Goal: Navigation & Orientation: Find specific page/section

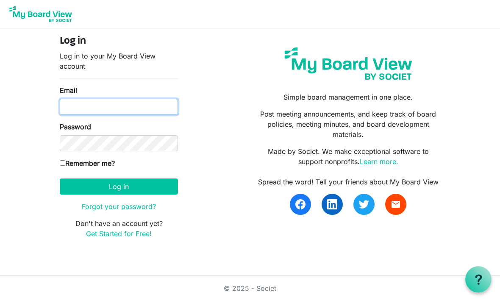
click at [117, 105] on input "Email" at bounding box center [119, 107] width 118 height 16
type input "nrichard@namisela.org"
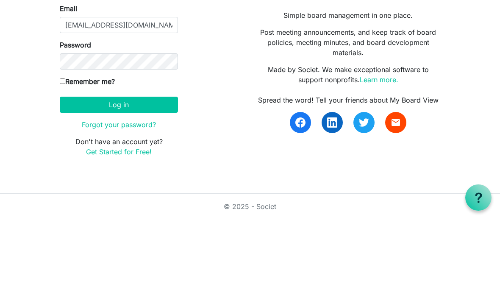
click at [138, 178] on button "Log in" at bounding box center [119, 186] width 118 height 16
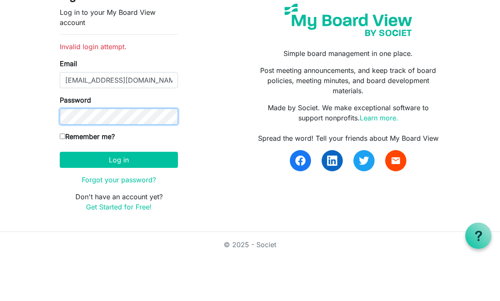
click at [119, 195] on button "Log in" at bounding box center [119, 203] width 118 height 16
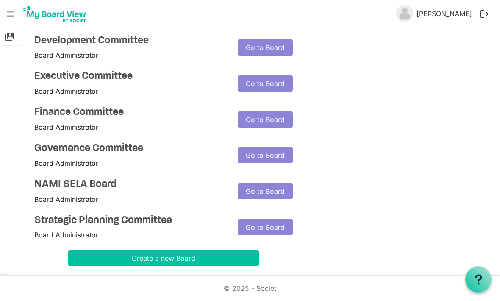
scroll to position [78, 0]
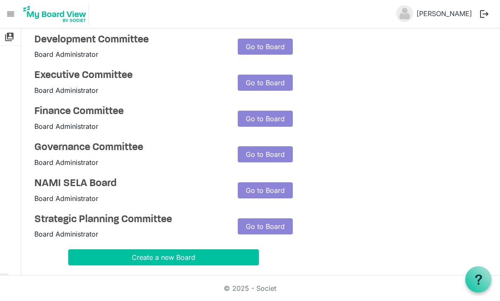
click at [87, 187] on h4 "NAMI SELA Board" at bounding box center [129, 184] width 191 height 12
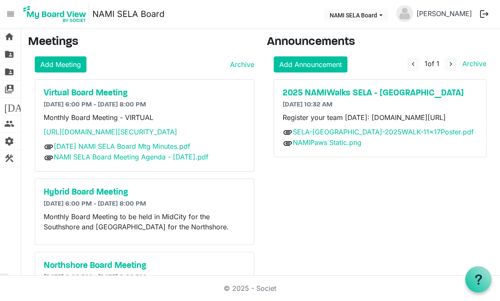
click at [12, 106] on span "today" at bounding box center [20, 106] width 33 height 17
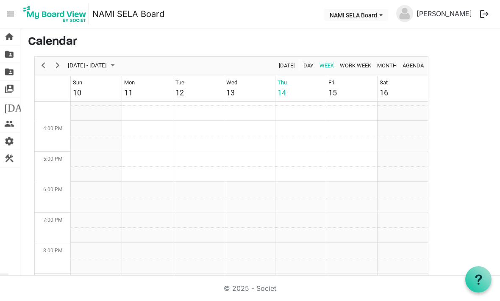
scroll to position [471, 0]
click at [57, 62] on span "Next" at bounding box center [58, 65] width 10 height 11
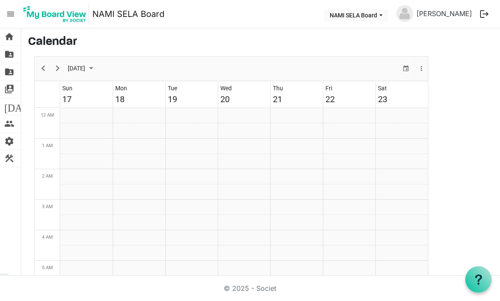
scroll to position [275, 0]
